Goal: Task Accomplishment & Management: Manage account settings

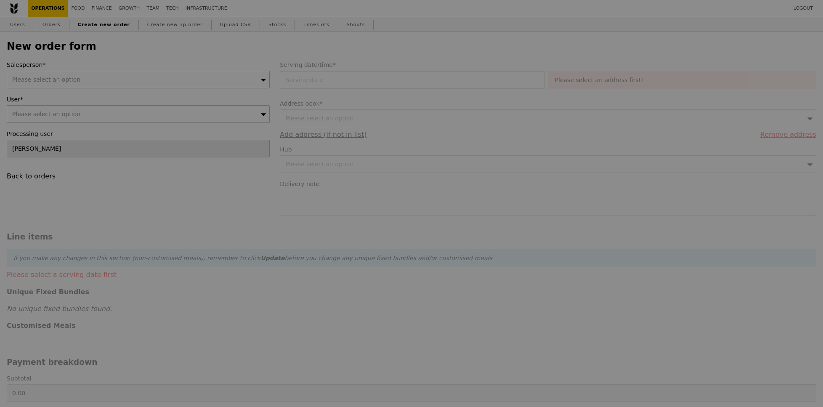
type input "Confirm"
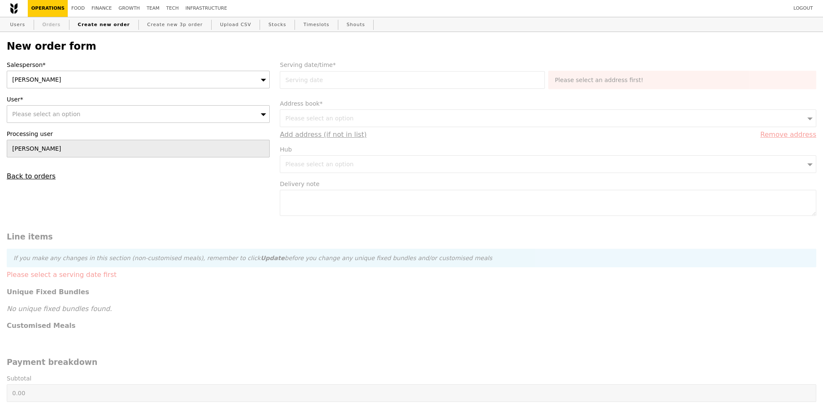
click at [52, 30] on link "Orders" at bounding box center [51, 24] width 25 height 15
select select "100"
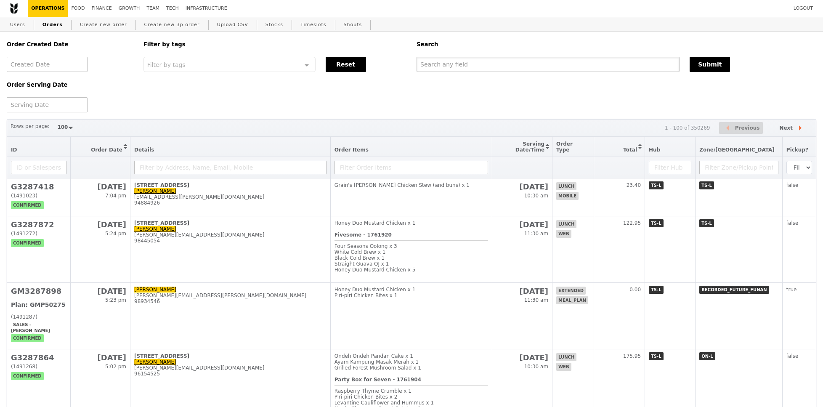
click at [505, 68] on input "text" at bounding box center [548, 64] width 263 height 15
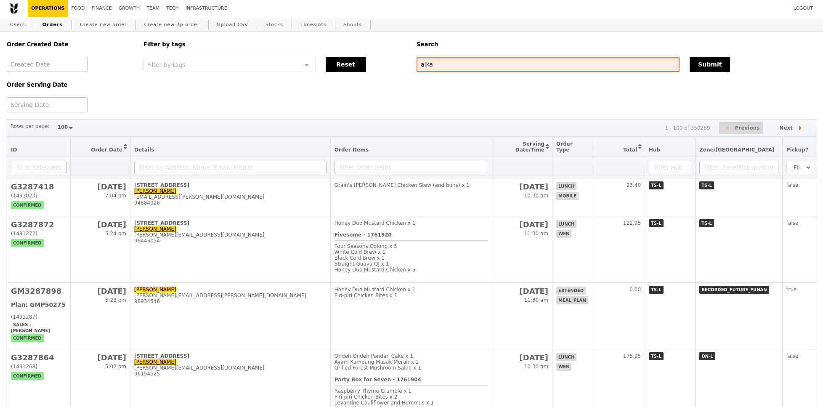
type input "alka"
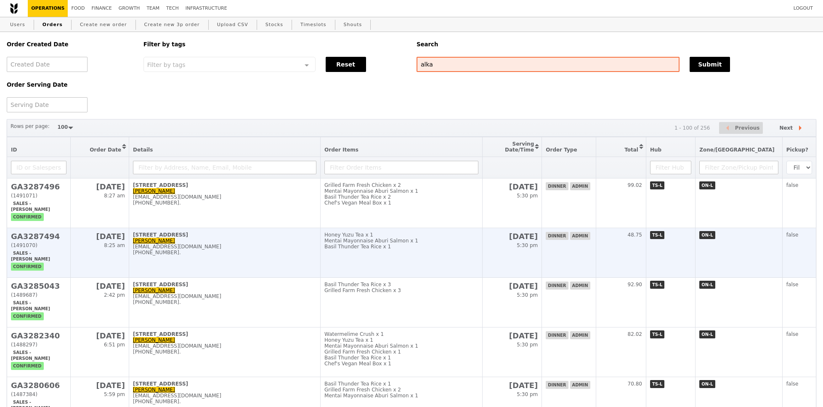
click at [483, 248] on td "Honey Yuzu Tea x 1 Mentai Mayonnaise Aburi Salmon x 1 Basil Thunder Tea Rice x 1" at bounding box center [402, 253] width 162 height 50
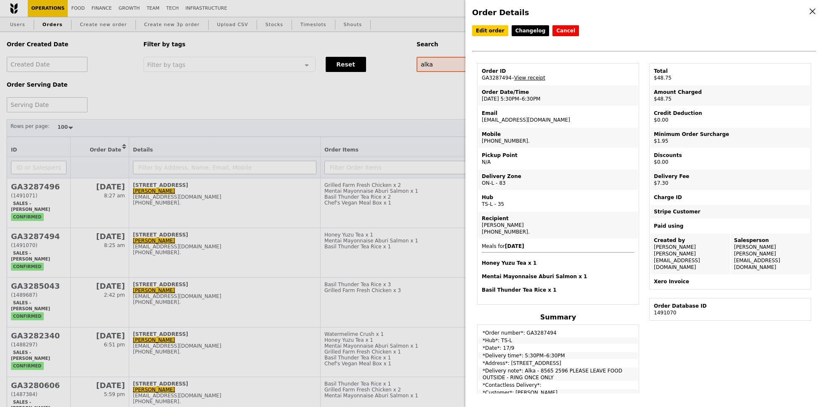
click at [815, 11] on icon at bounding box center [813, 12] width 8 height 8
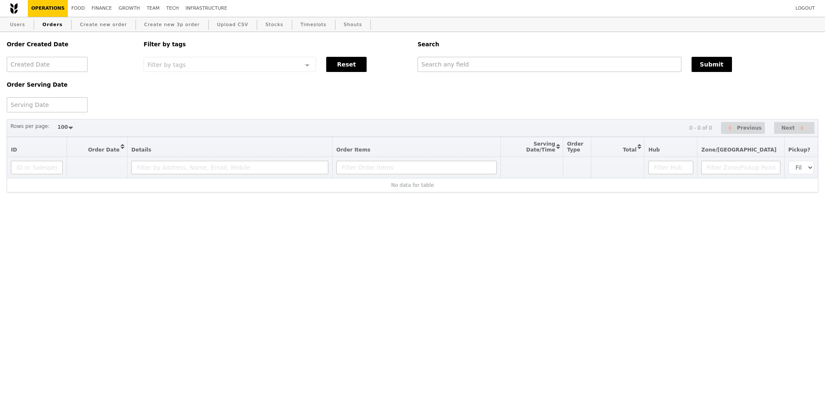
select select "100"
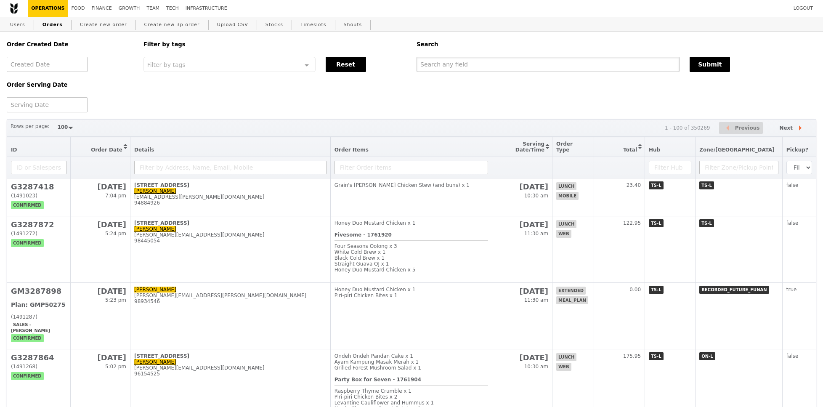
click at [454, 63] on input "text" at bounding box center [548, 64] width 263 height 15
paste input "alka@podiumsociety.com"
type input "alka@podiumsociety.com"
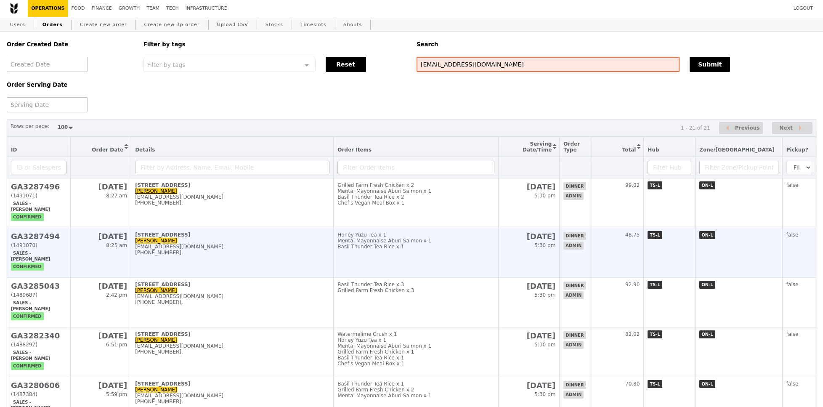
click at [499, 254] on td "Honey Yuzu Tea x 1 Mentai Mayonnaise Aburi Salmon x 1 Basil Thunder Tea Rice x 1" at bounding box center [416, 253] width 165 height 50
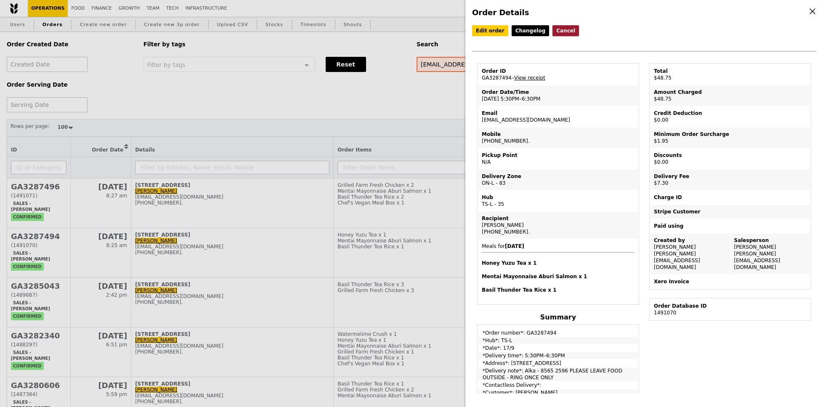
click at [563, 32] on button "Cancel" at bounding box center [566, 30] width 27 height 11
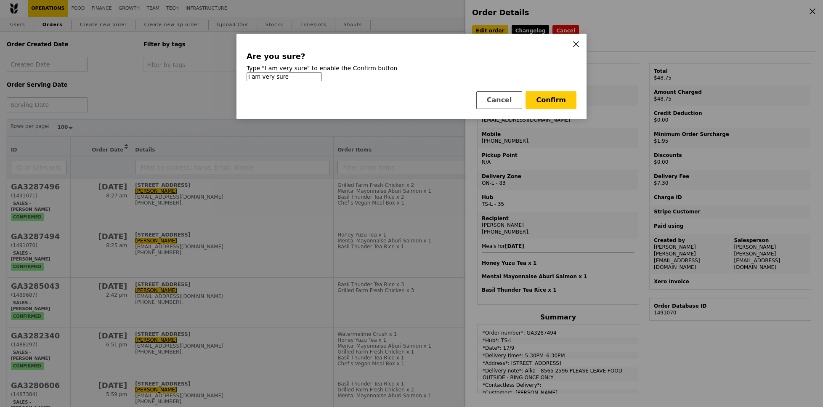
type input "I am very sure"
click at [567, 100] on button "Confirm" at bounding box center [551, 100] width 51 height 18
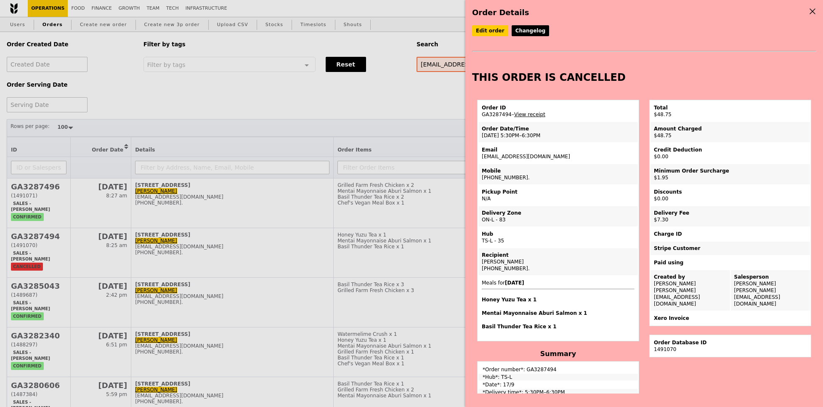
click at [397, 99] on div "Order Details Edit order Changelog THIS ORDER IS CANCELLED Order ID GA3287494 –…" at bounding box center [411, 203] width 823 height 407
